Goal: Task Accomplishment & Management: Manage account settings

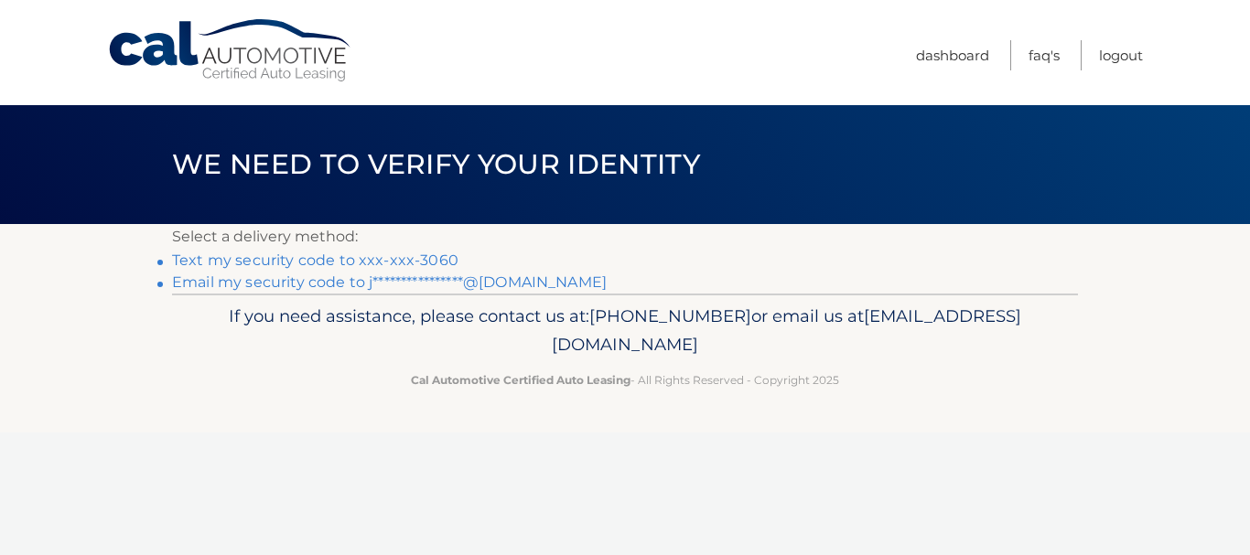
click at [257, 263] on link "Text my security code to xxx-xxx-3060" at bounding box center [315, 260] width 286 height 17
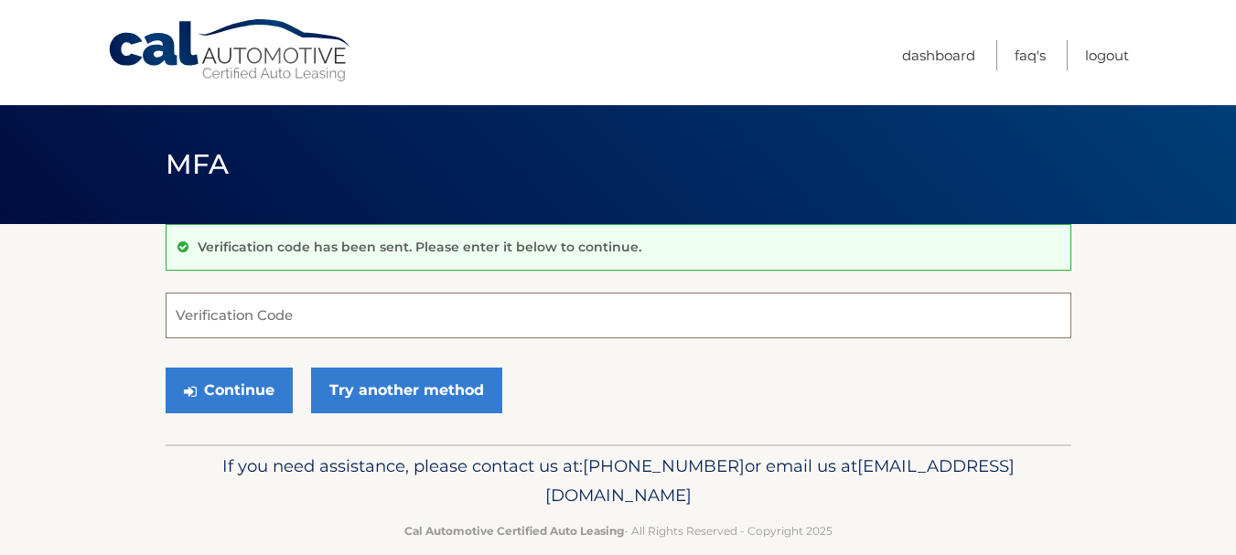
click at [420, 308] on input "Verification Code" at bounding box center [619, 316] width 906 height 46
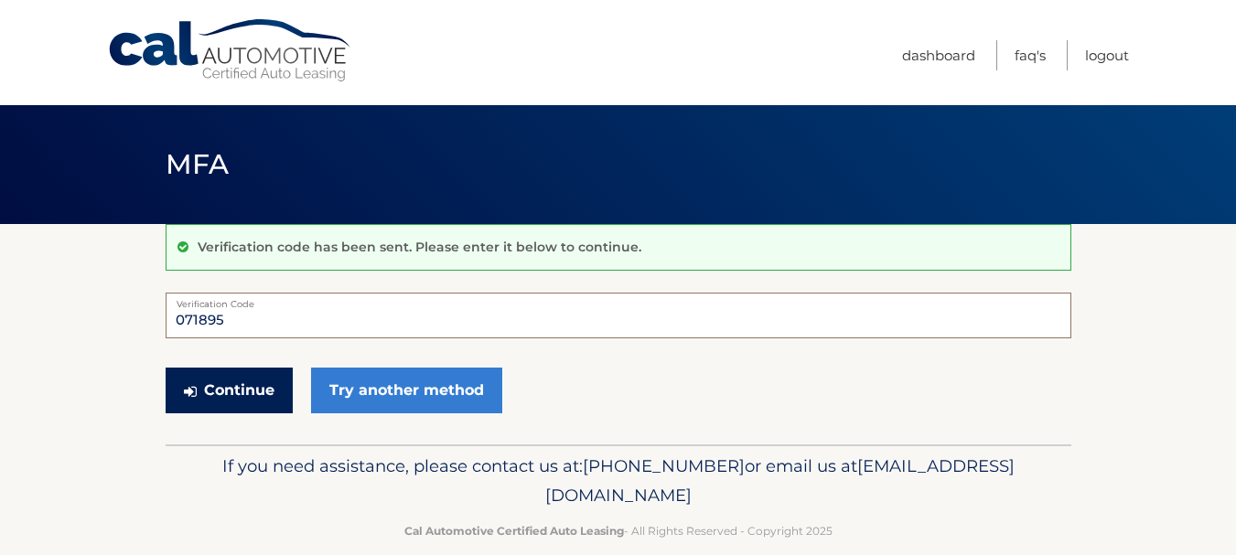
type input "071895"
click at [193, 410] on button "Continue" at bounding box center [229, 391] width 127 height 46
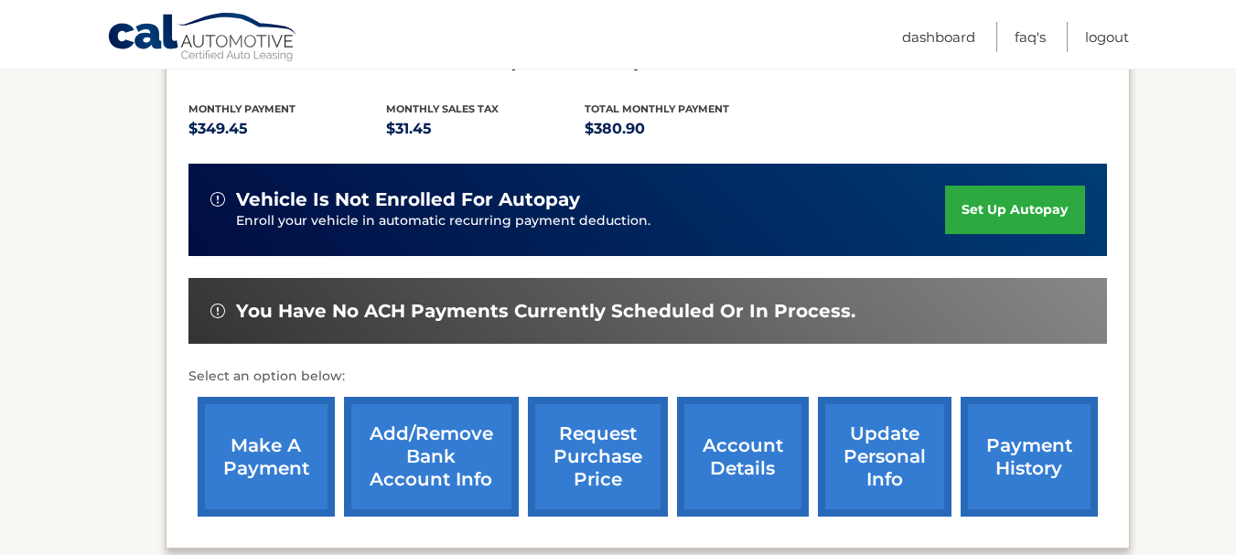
scroll to position [393, 0]
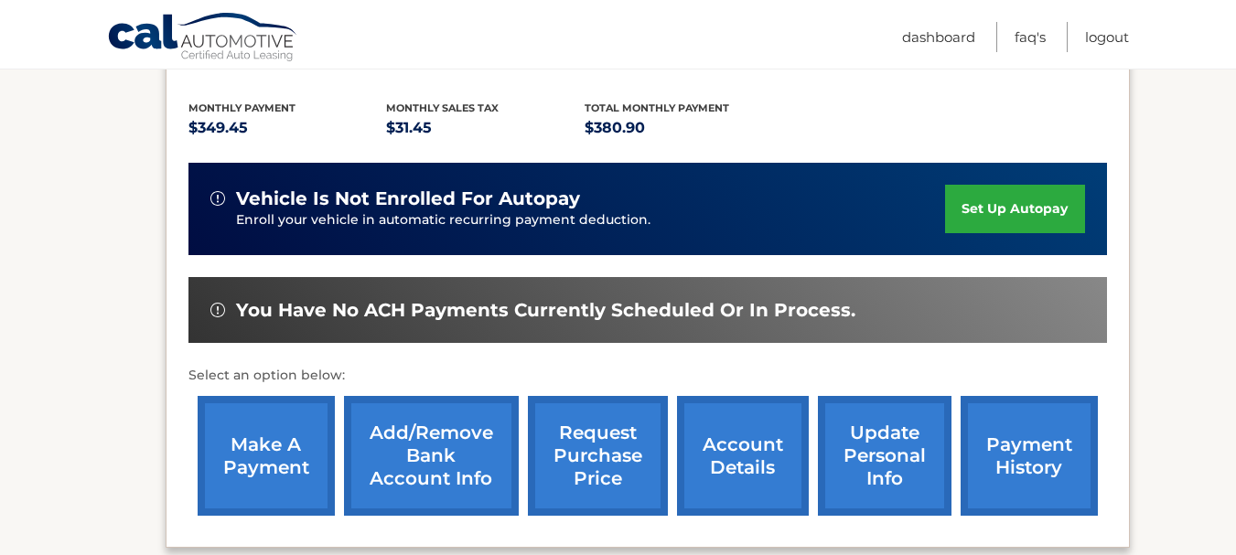
click at [866, 434] on link "update personal info" at bounding box center [885, 456] width 134 height 120
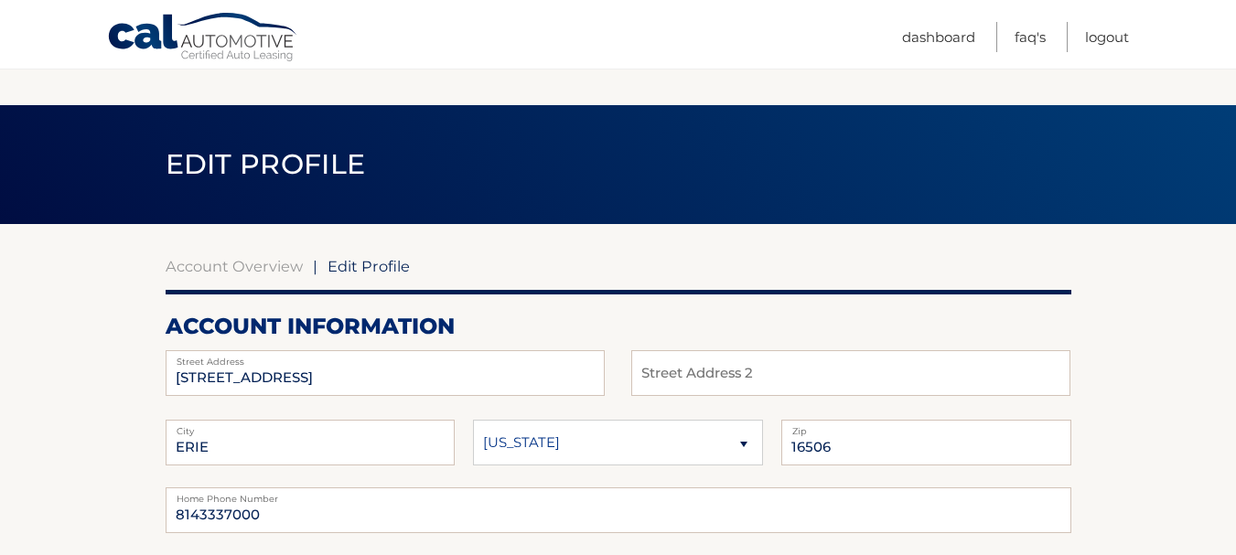
scroll to position [324, 0]
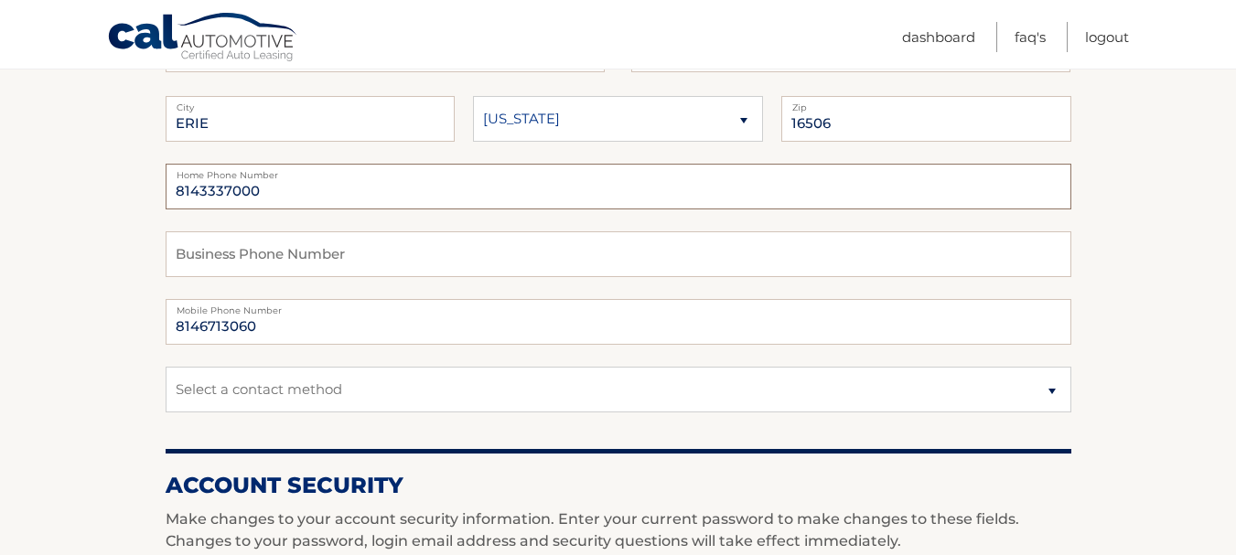
drag, startPoint x: 332, startPoint y: 192, endPoint x: 40, endPoint y: 181, distance: 292.1
click at [40, 181] on section "Account Overview | Edit Profile account information 3203 HIDDEN LN Street Addre…" at bounding box center [618, 566] width 1236 height 1332
type input "0"
type input "814 6713060"
click at [241, 382] on select "Select a contact method Mobile Home" at bounding box center [619, 390] width 906 height 46
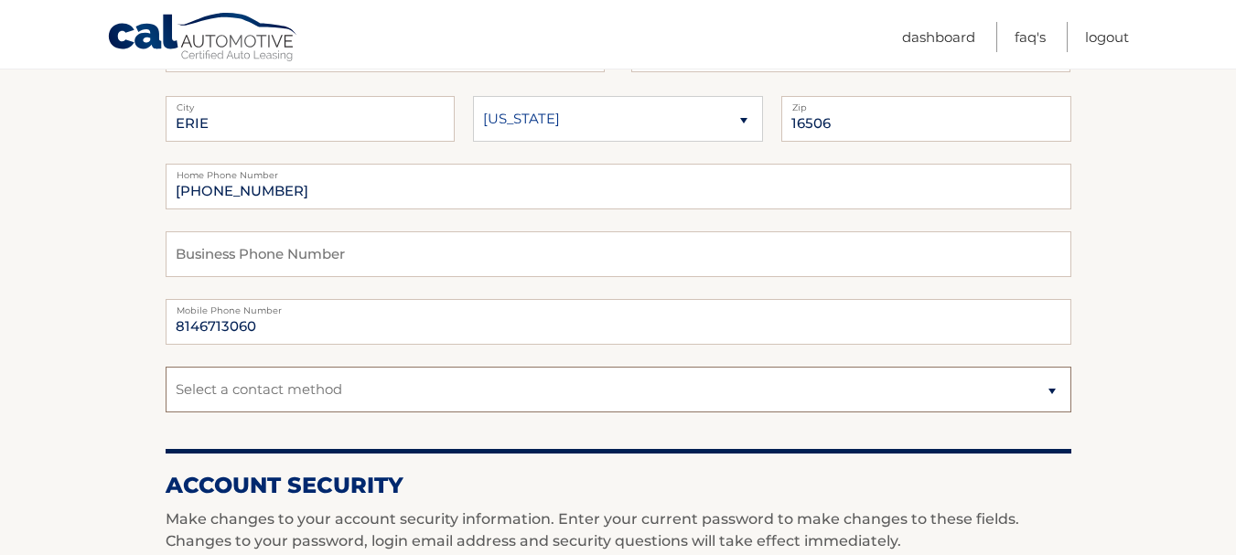
select select "1"
click at [166, 367] on select "Select a contact method Mobile Home" at bounding box center [619, 390] width 906 height 46
click at [203, 196] on input "814 6713060" at bounding box center [619, 187] width 906 height 46
type input "8146713060"
click at [230, 248] on input "text" at bounding box center [619, 254] width 906 height 46
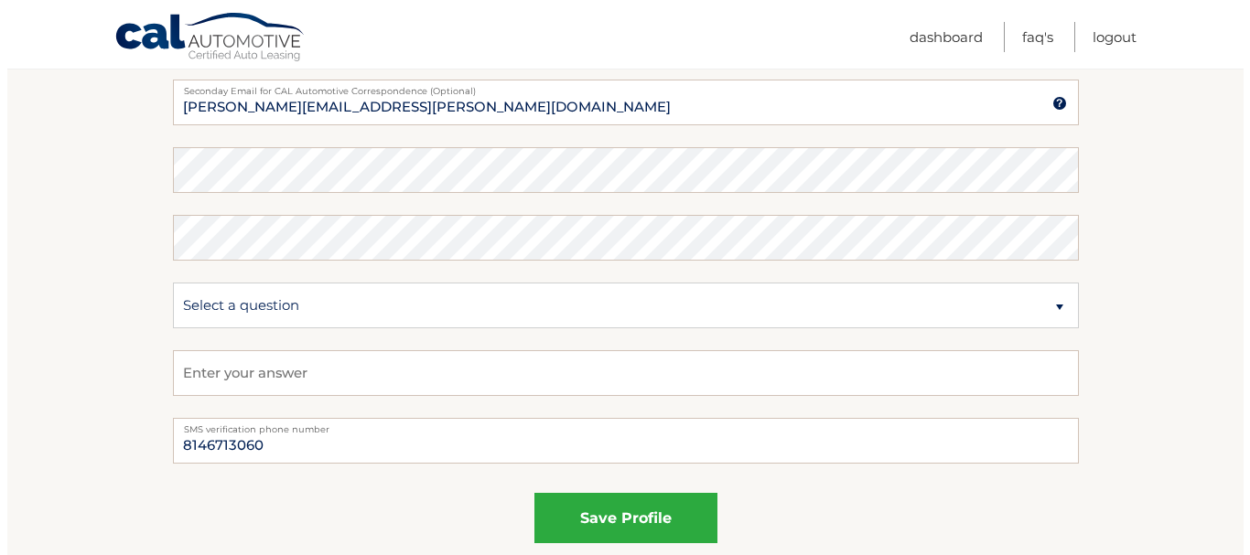
scroll to position [953, 0]
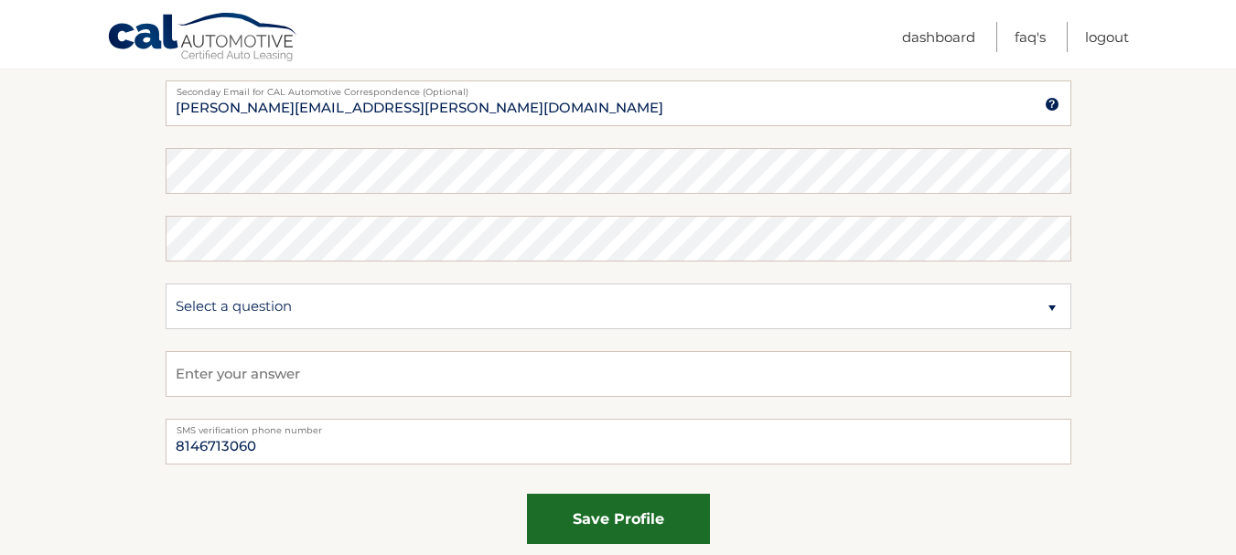
click at [644, 534] on button "save profile" at bounding box center [618, 519] width 183 height 50
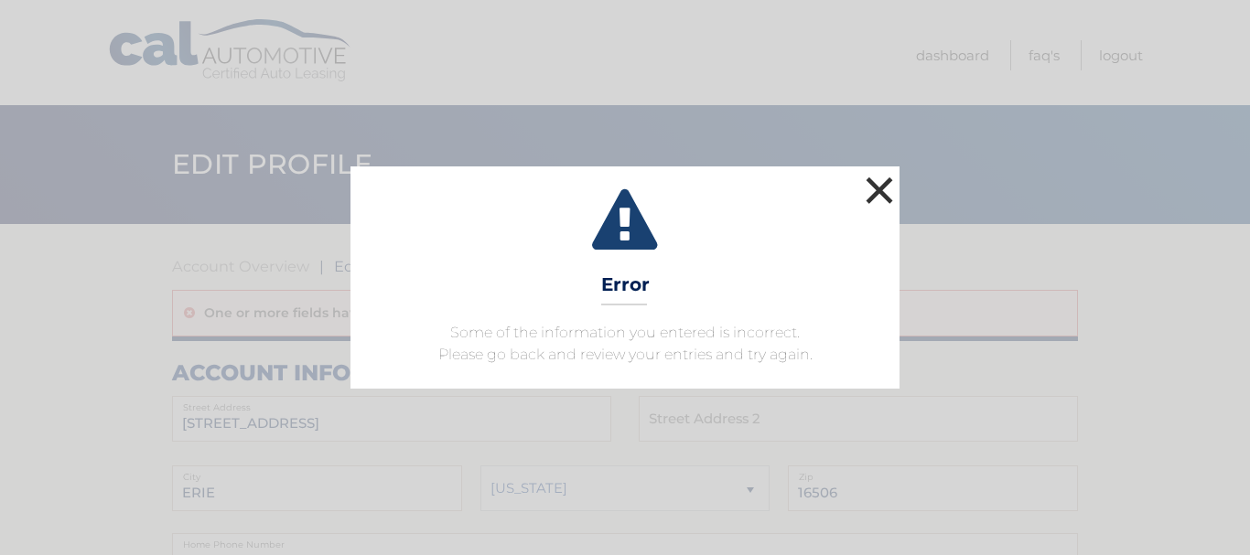
click at [879, 187] on button "×" at bounding box center [879, 190] width 37 height 37
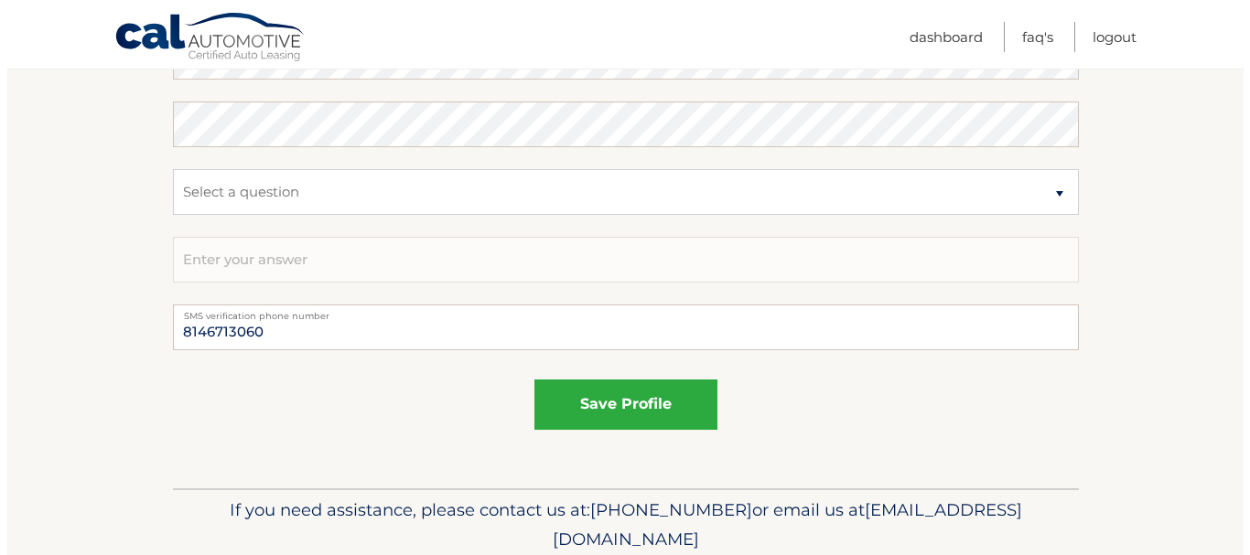
scroll to position [1172, 0]
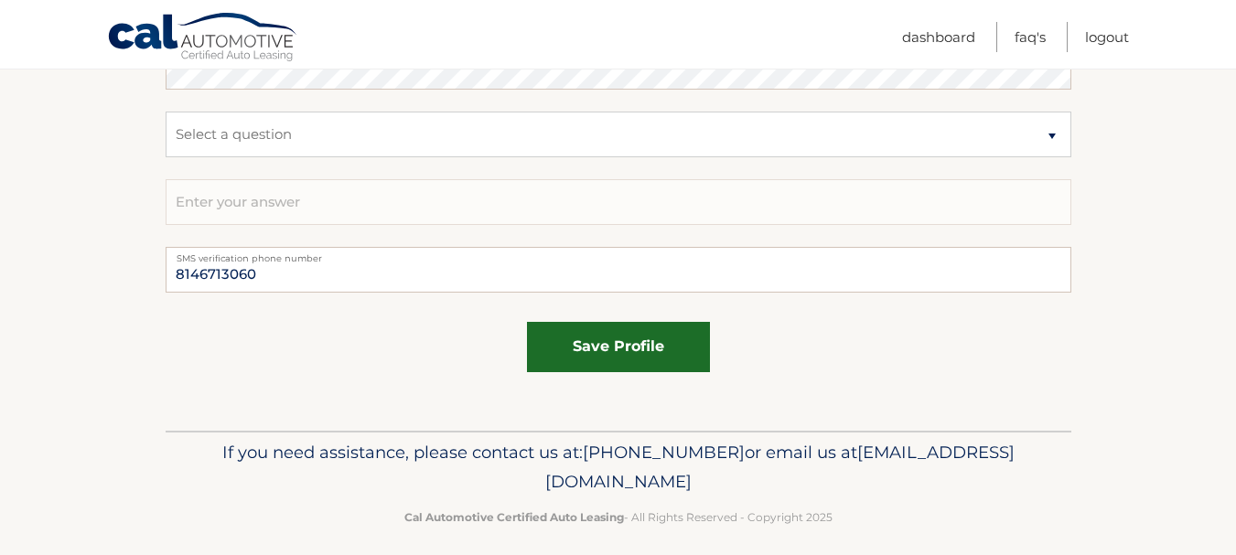
click at [593, 355] on button "save profile" at bounding box center [618, 347] width 183 height 50
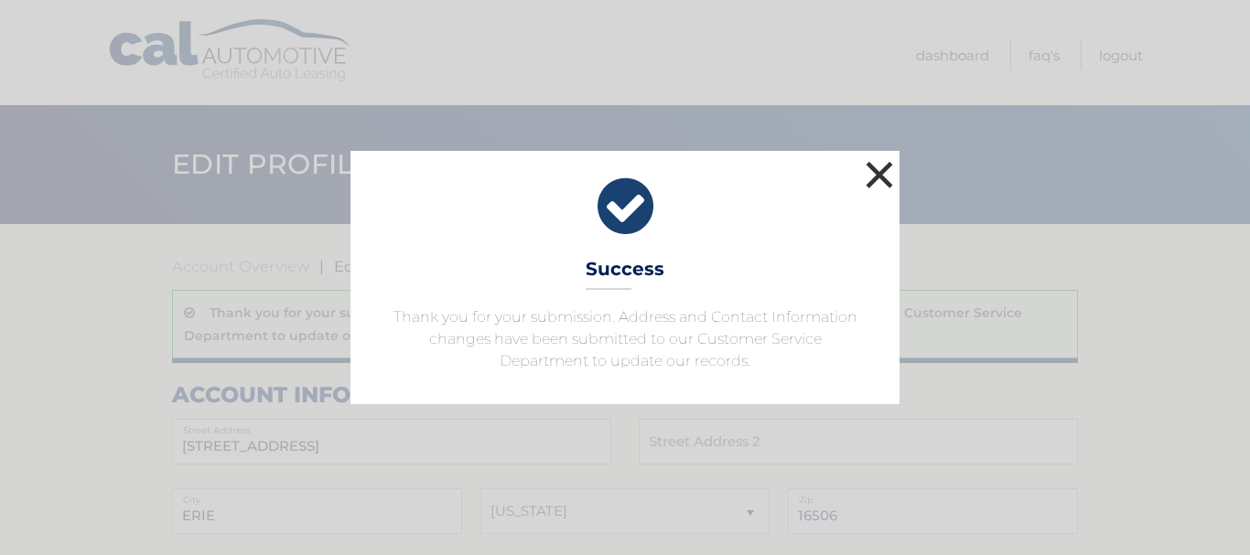
click at [877, 172] on button "×" at bounding box center [879, 174] width 37 height 37
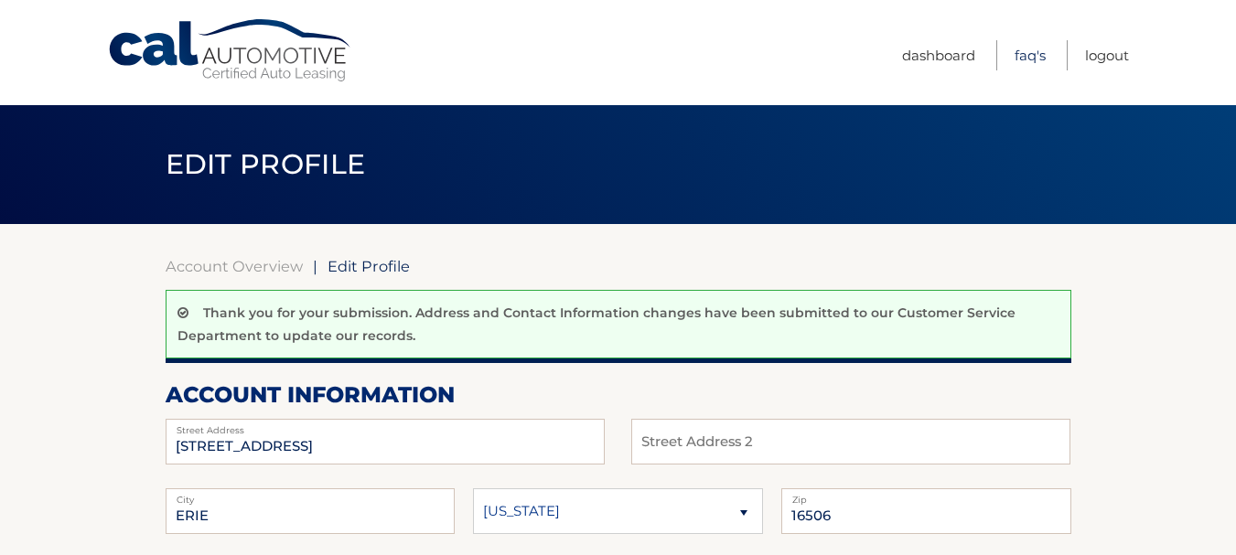
click at [1039, 55] on link "FAQ's" at bounding box center [1030, 55] width 31 height 30
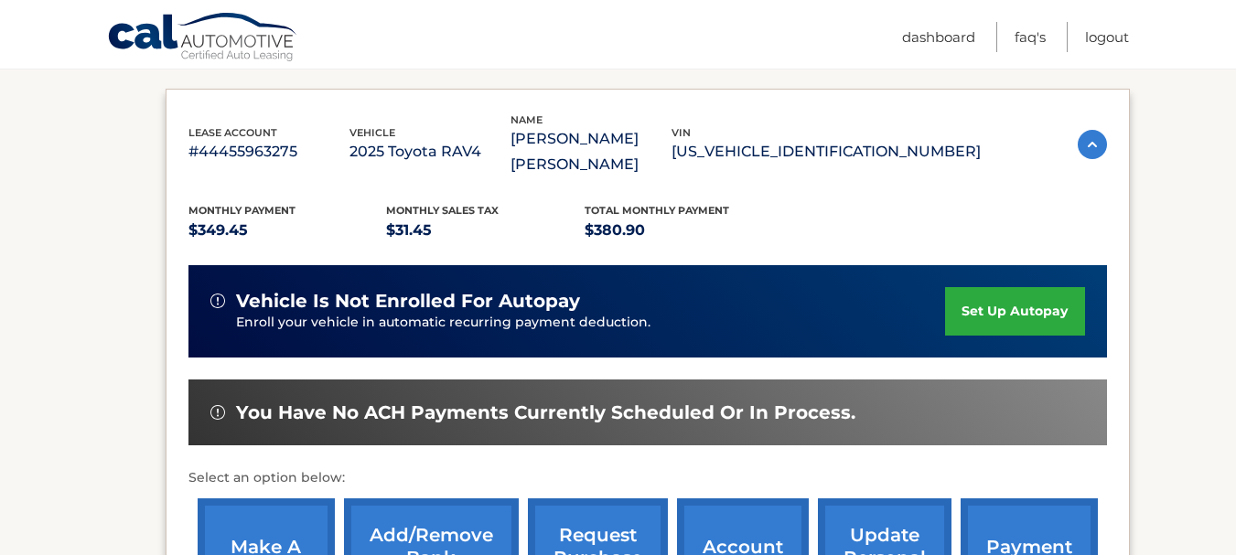
scroll to position [292, 0]
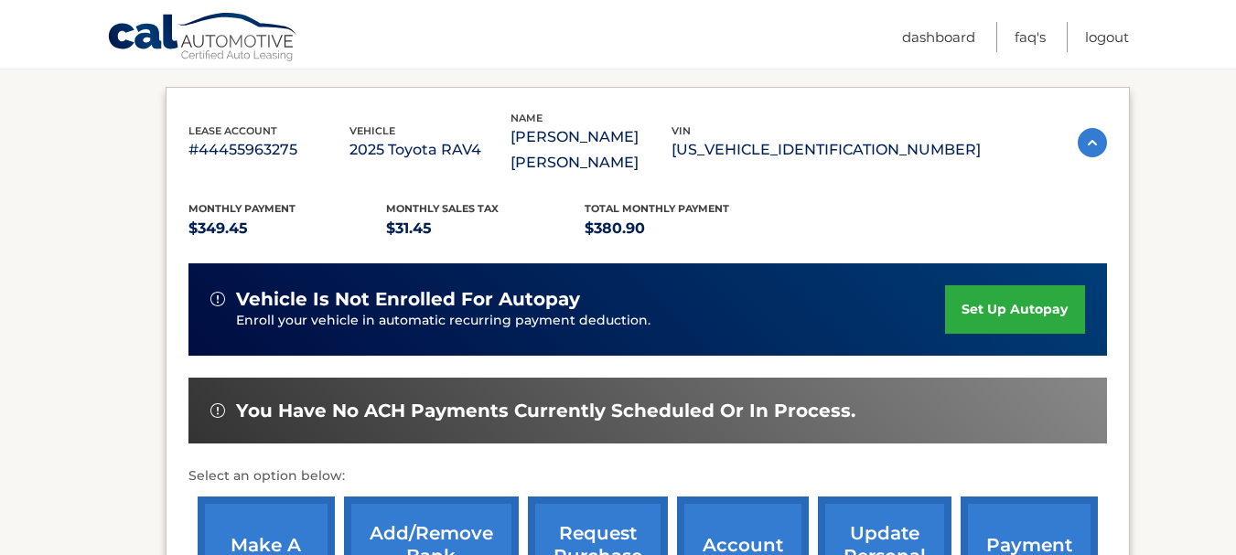
click at [1018, 288] on link "set up autopay" at bounding box center [1014, 309] width 139 height 48
click at [278, 523] on link "make a payment" at bounding box center [266, 557] width 137 height 120
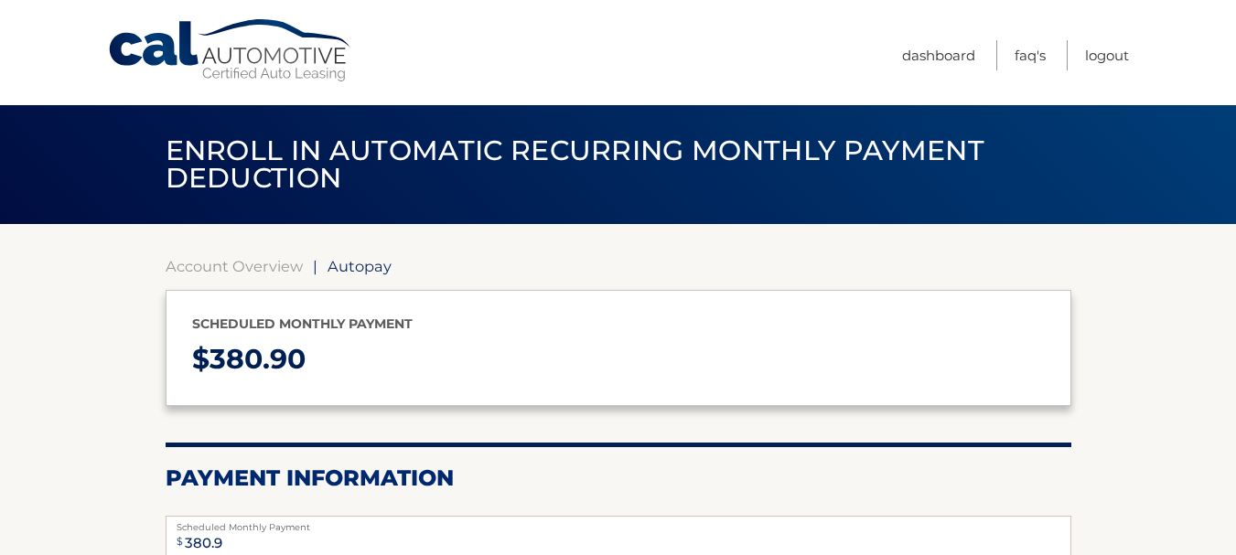
select select "MThmZjQwYzgtNzQwYS00MGMwLThlMDktMWYxYzdhODdjZjNk"
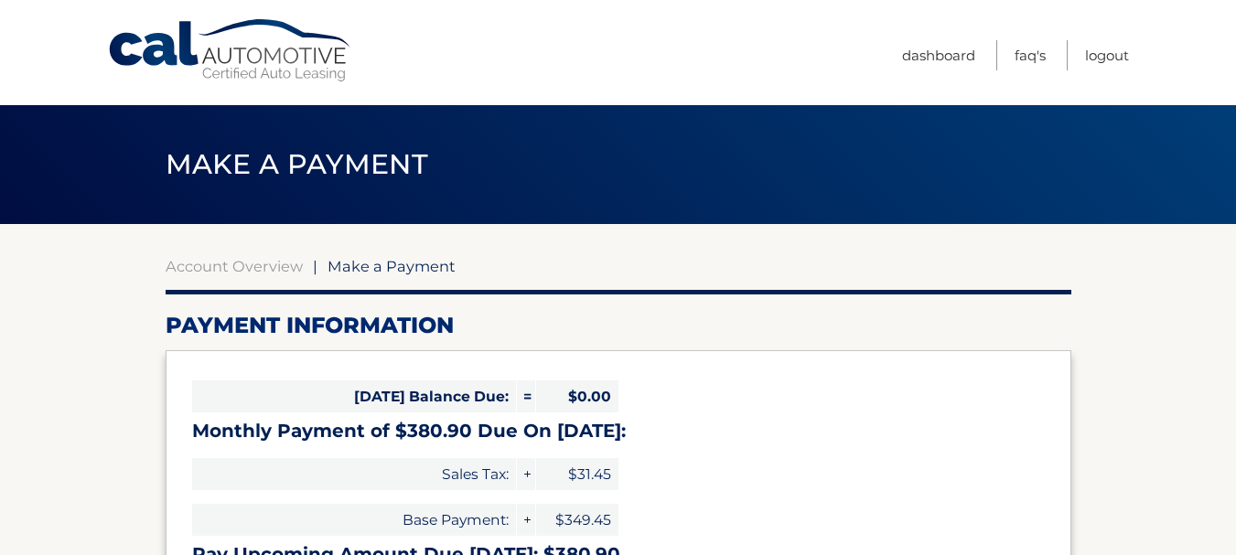
select select "MThmZjQwYzgtNzQwYS00MGMwLThlMDktMWYxYzdhODdjZjNk"
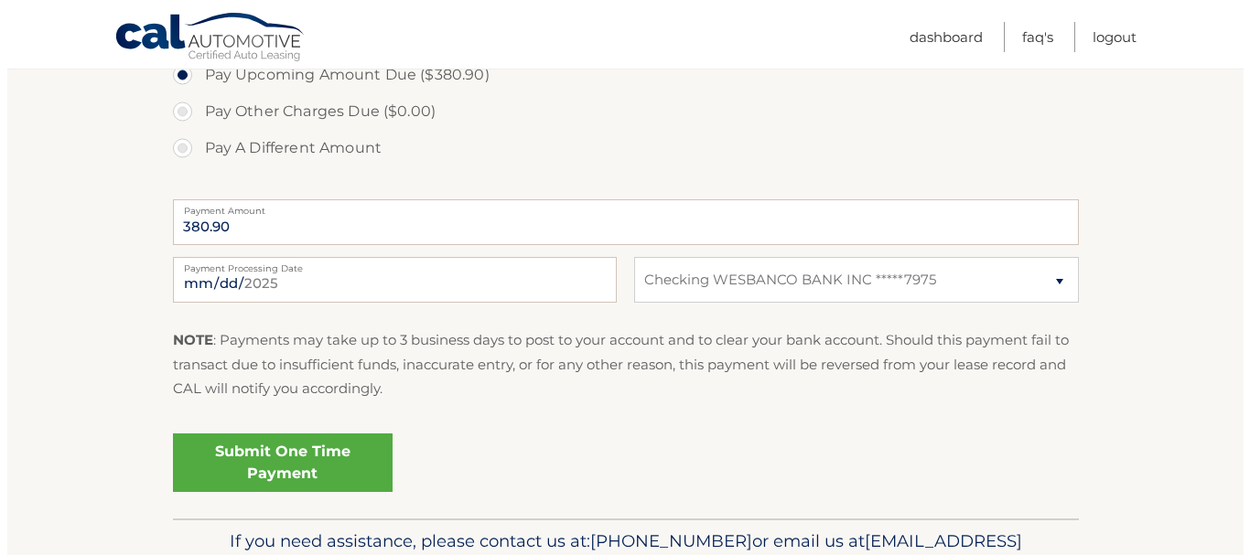
scroll to position [701, 0]
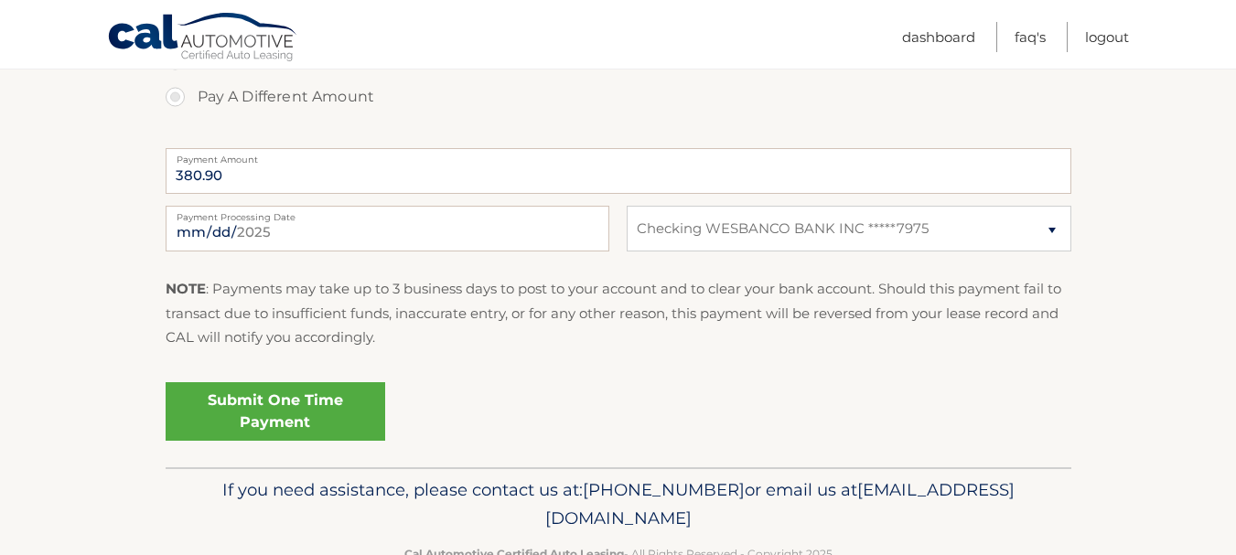
click at [296, 400] on link "Submit One Time Payment" at bounding box center [276, 411] width 220 height 59
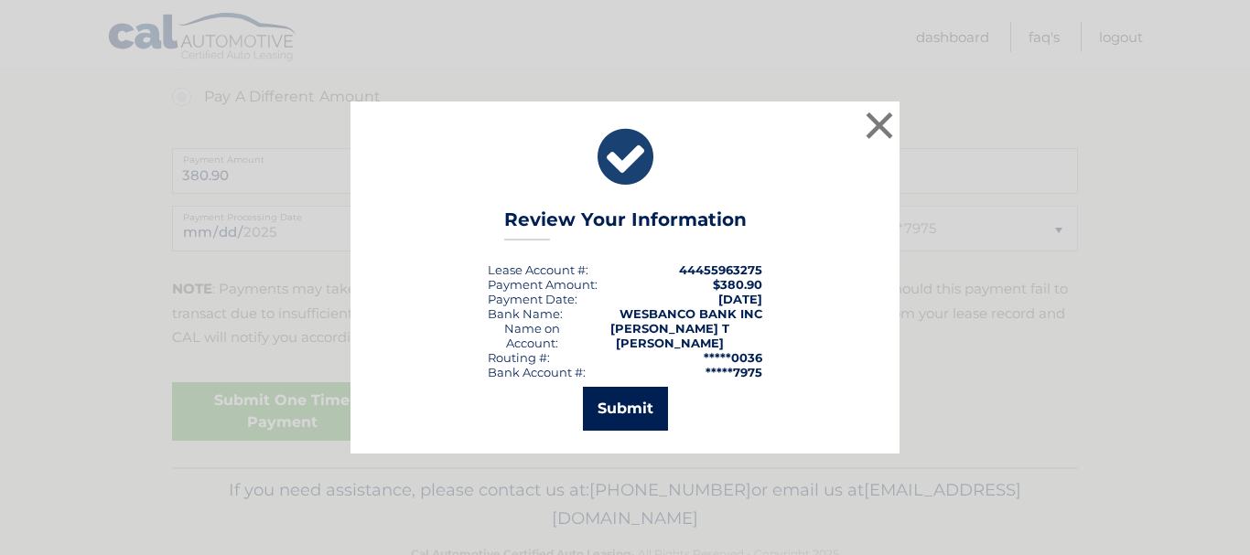
click at [648, 393] on button "Submit" at bounding box center [625, 409] width 85 height 44
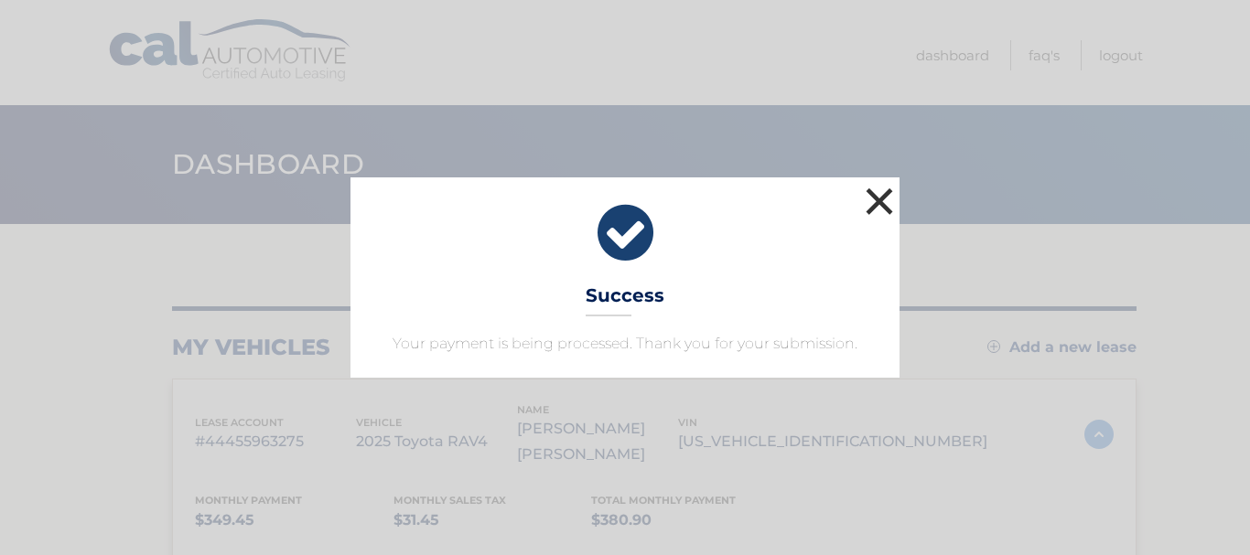
click at [880, 195] on button "×" at bounding box center [879, 201] width 37 height 37
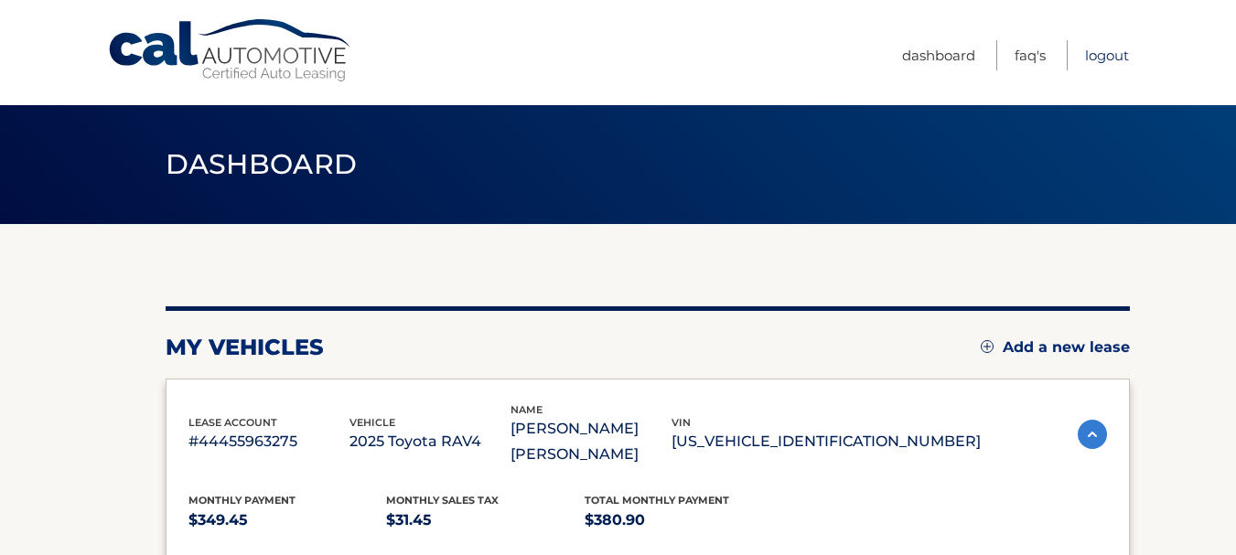
click at [1099, 62] on link "Logout" at bounding box center [1107, 55] width 44 height 30
